Goal: Communication & Community: Connect with others

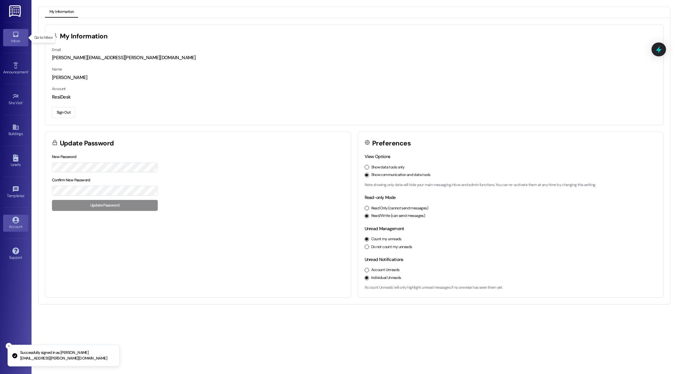
click at [16, 41] on div "Inbox" at bounding box center [15, 41] width 31 height 6
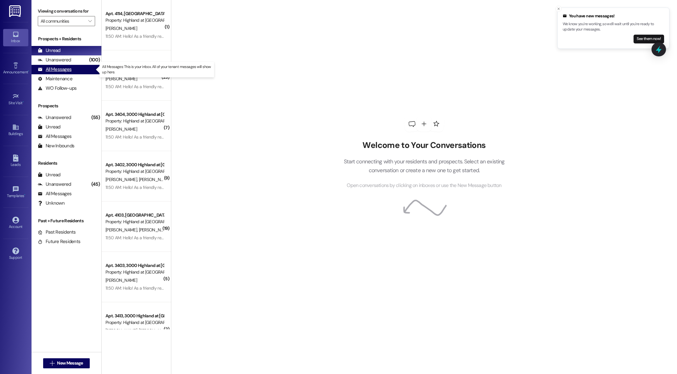
click at [53, 70] on div "All Messages" at bounding box center [55, 69] width 34 height 7
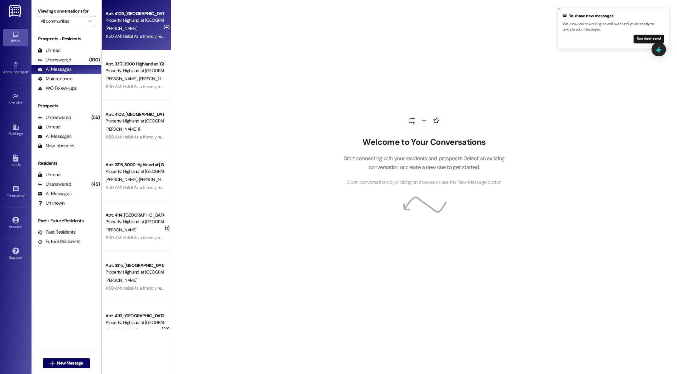
click at [128, 42] on div "Apt. 4109, [GEOGRAPHIC_DATA] at [GEOGRAPHIC_DATA] Property: [GEOGRAPHIC_DATA] a…" at bounding box center [136, 25] width 69 height 50
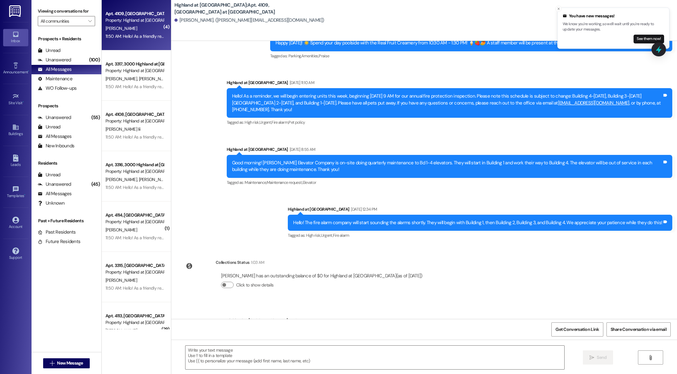
scroll to position [8619, 0]
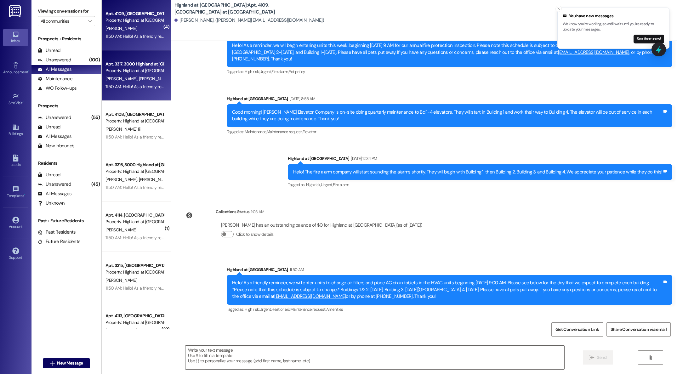
click at [146, 85] on div "11:50 AM: Hello! As a friendly reminder, we will enter units to change air filt…" at bounding box center [597, 87] width 985 height 6
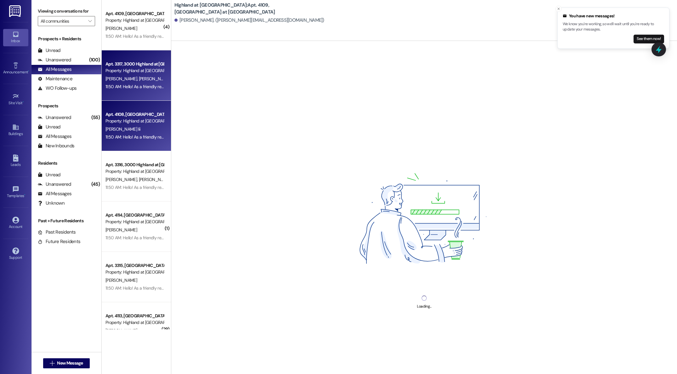
click at [136, 125] on div "[PERSON_NAME] Iii" at bounding box center [134, 129] width 59 height 8
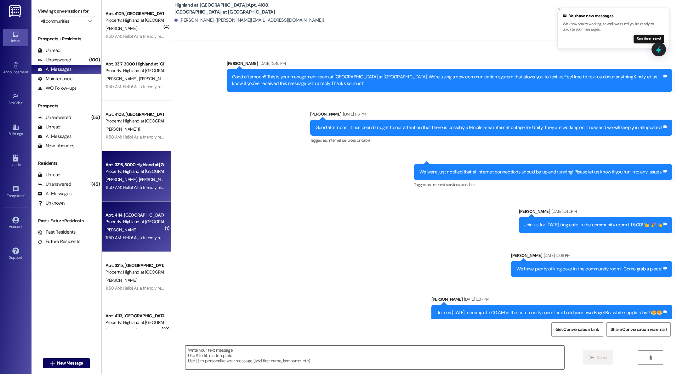
click at [136, 228] on div "[PERSON_NAME]" at bounding box center [134, 230] width 59 height 8
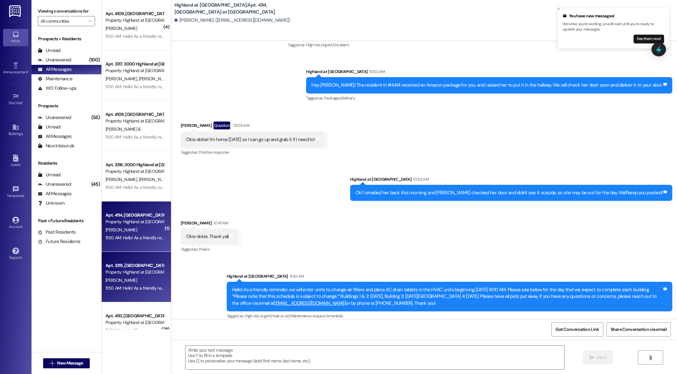
click at [122, 277] on div "[PERSON_NAME]" at bounding box center [134, 280] width 59 height 8
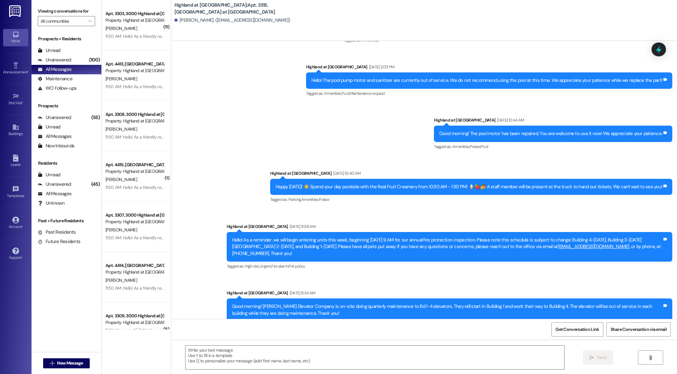
scroll to position [2319, 0]
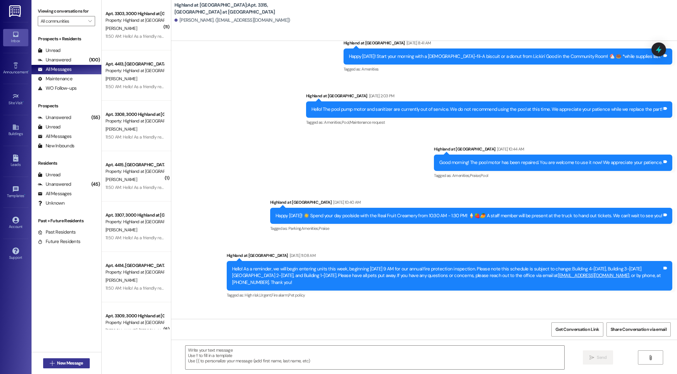
click at [77, 362] on span "New Message" at bounding box center [70, 363] width 26 height 7
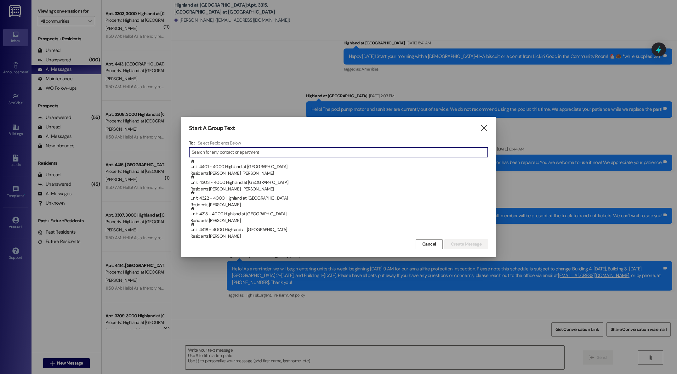
type input "k"
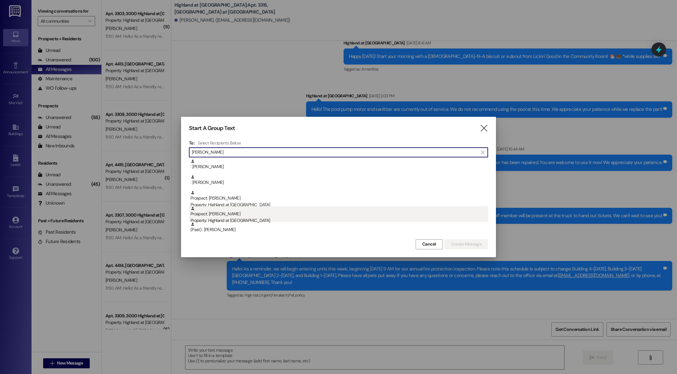
type input "[PERSON_NAME]"
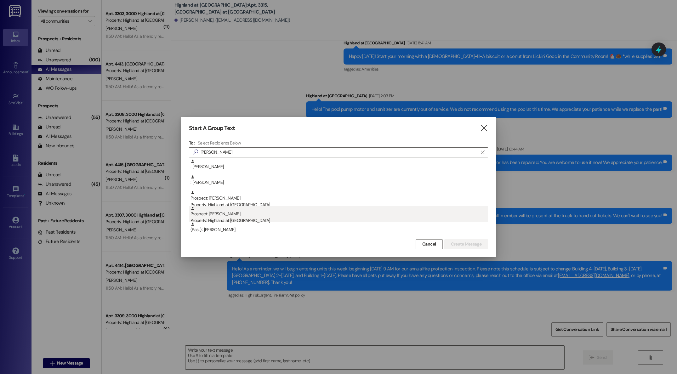
click at [211, 216] on div "Prospect: [PERSON_NAME] Property: Highland at [GEOGRAPHIC_DATA]" at bounding box center [338, 215] width 297 height 18
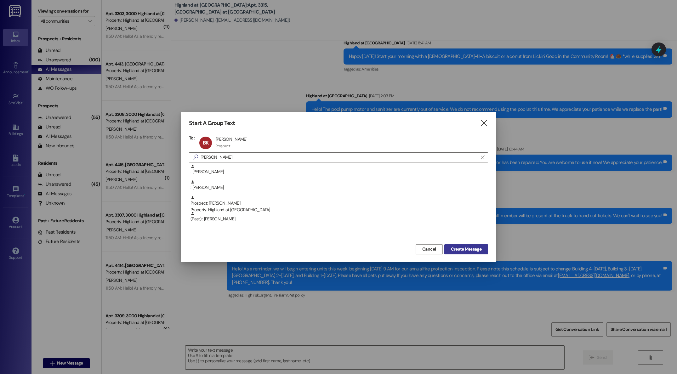
click at [470, 250] on span "Create Message" at bounding box center [466, 249] width 31 height 7
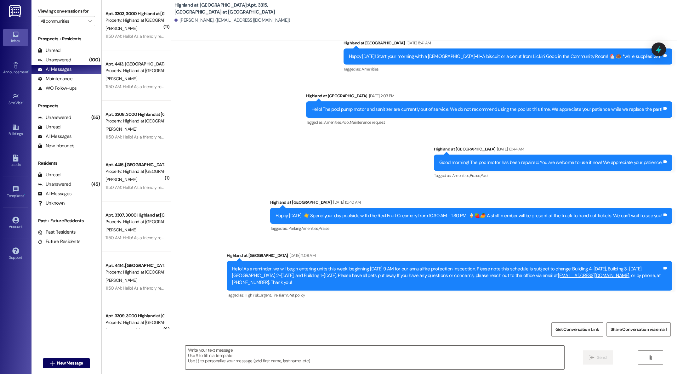
scroll to position [656, 0]
